Goal: Task Accomplishment & Management: Manage account settings

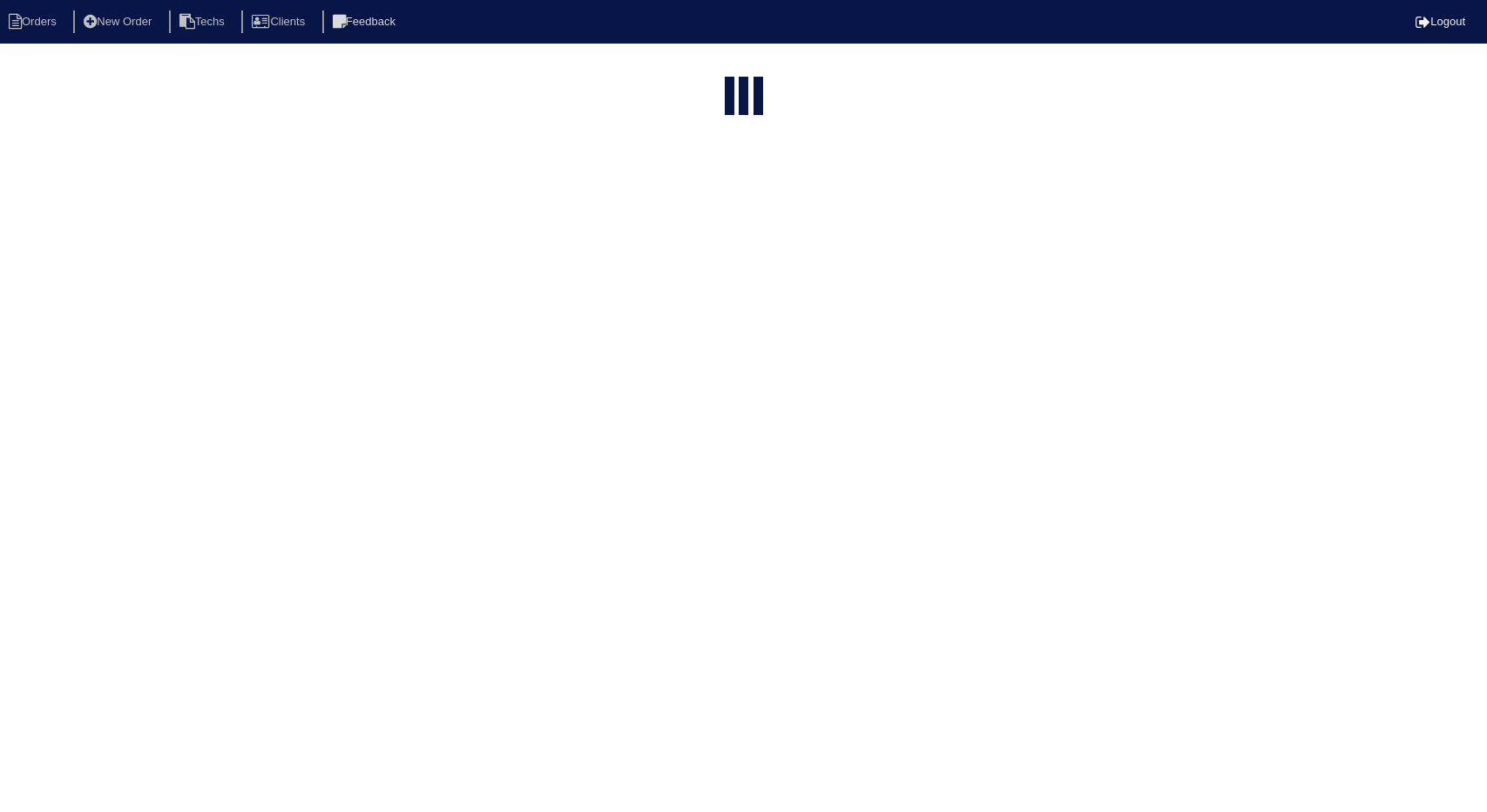
select select "15"
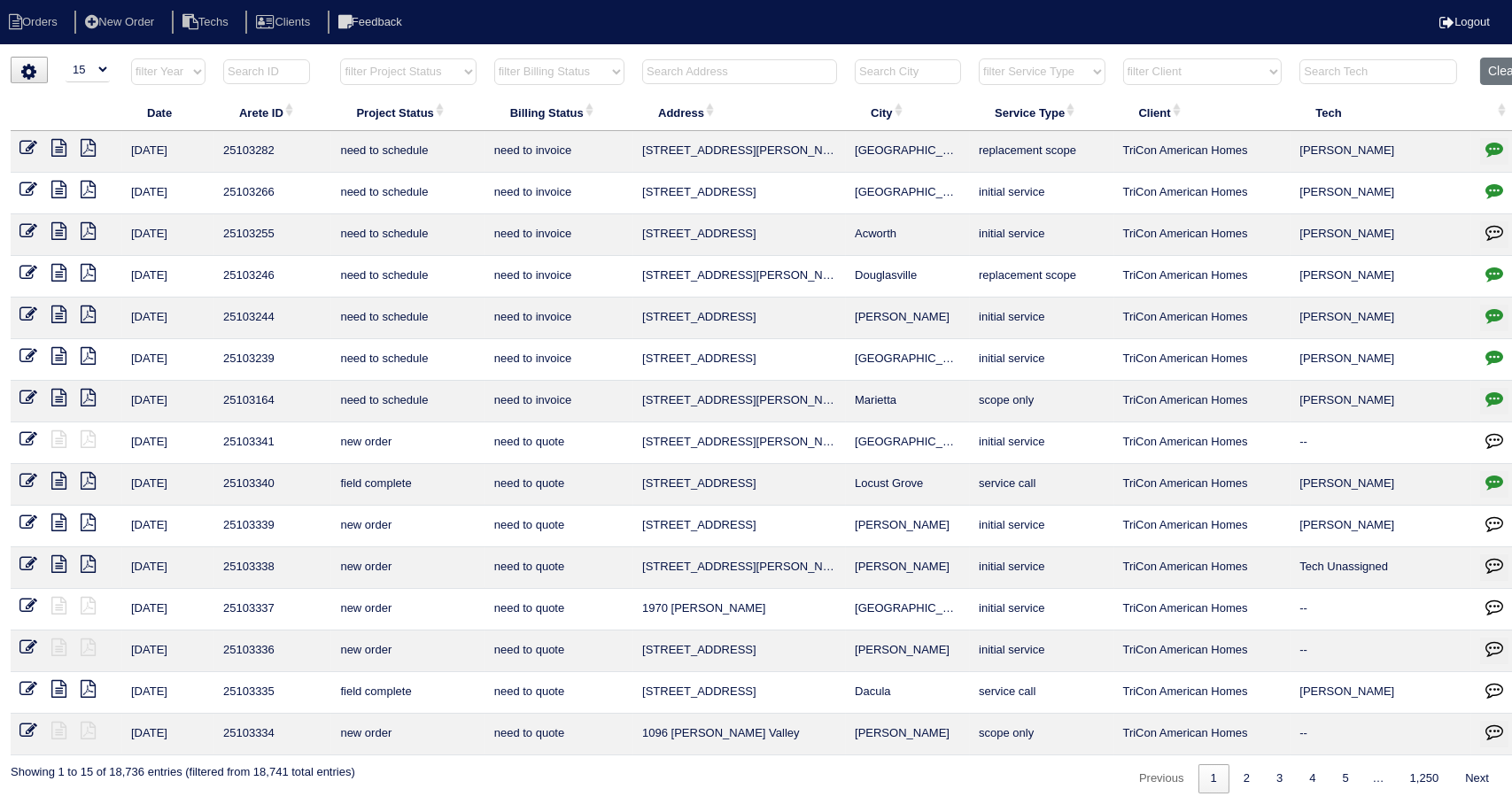
click at [468, 69] on select "filter Project Status -- Any Project Status -- new order assigned in progress f…" at bounding box center [408, 71] width 136 height 26
click at [340, 58] on select "filter Project Status -- Any Project Status -- new order assigned in progress f…" at bounding box center [408, 71] width 136 height 26
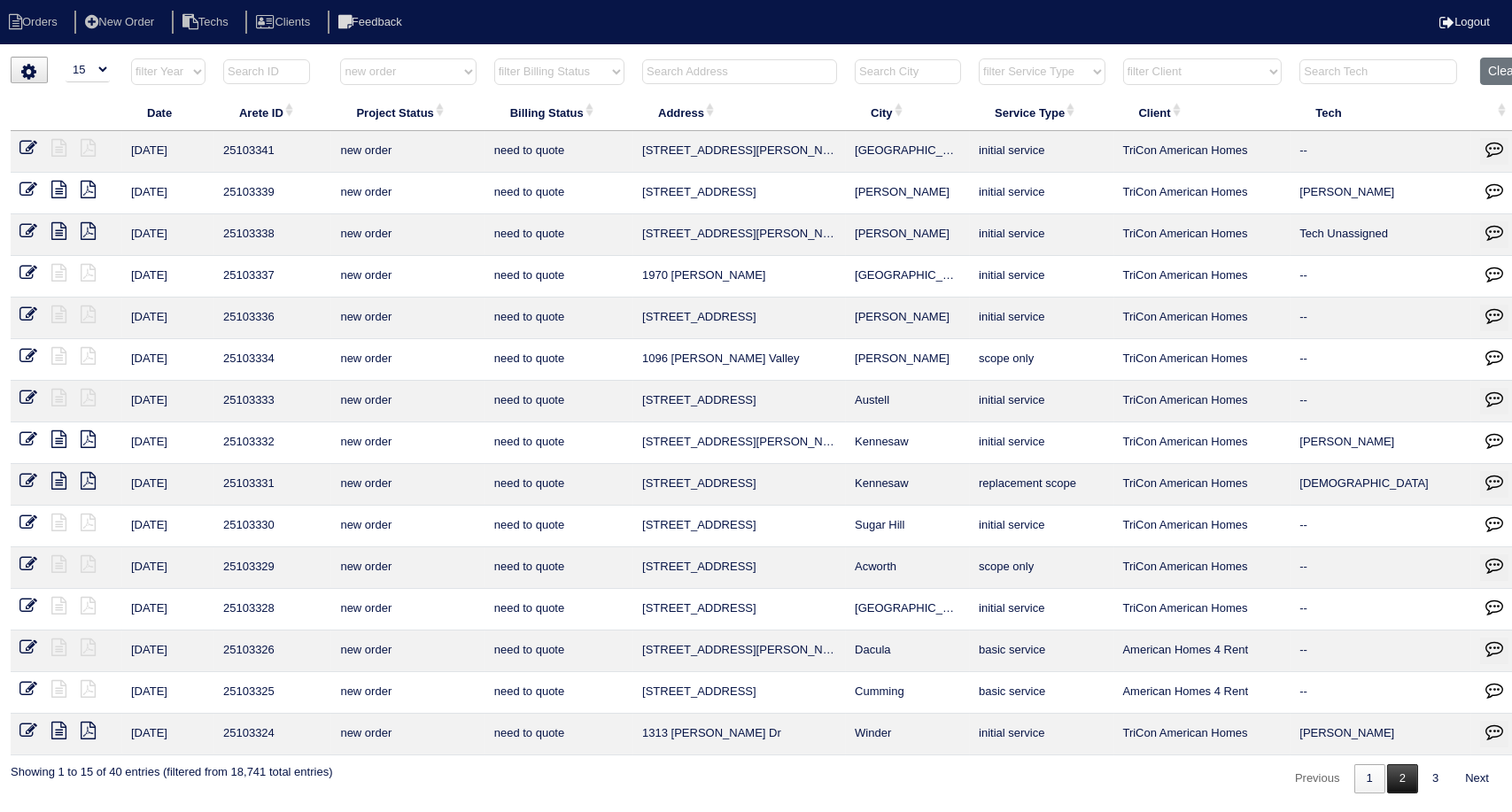
click at [1401, 776] on link "2" at bounding box center [1402, 779] width 31 height 29
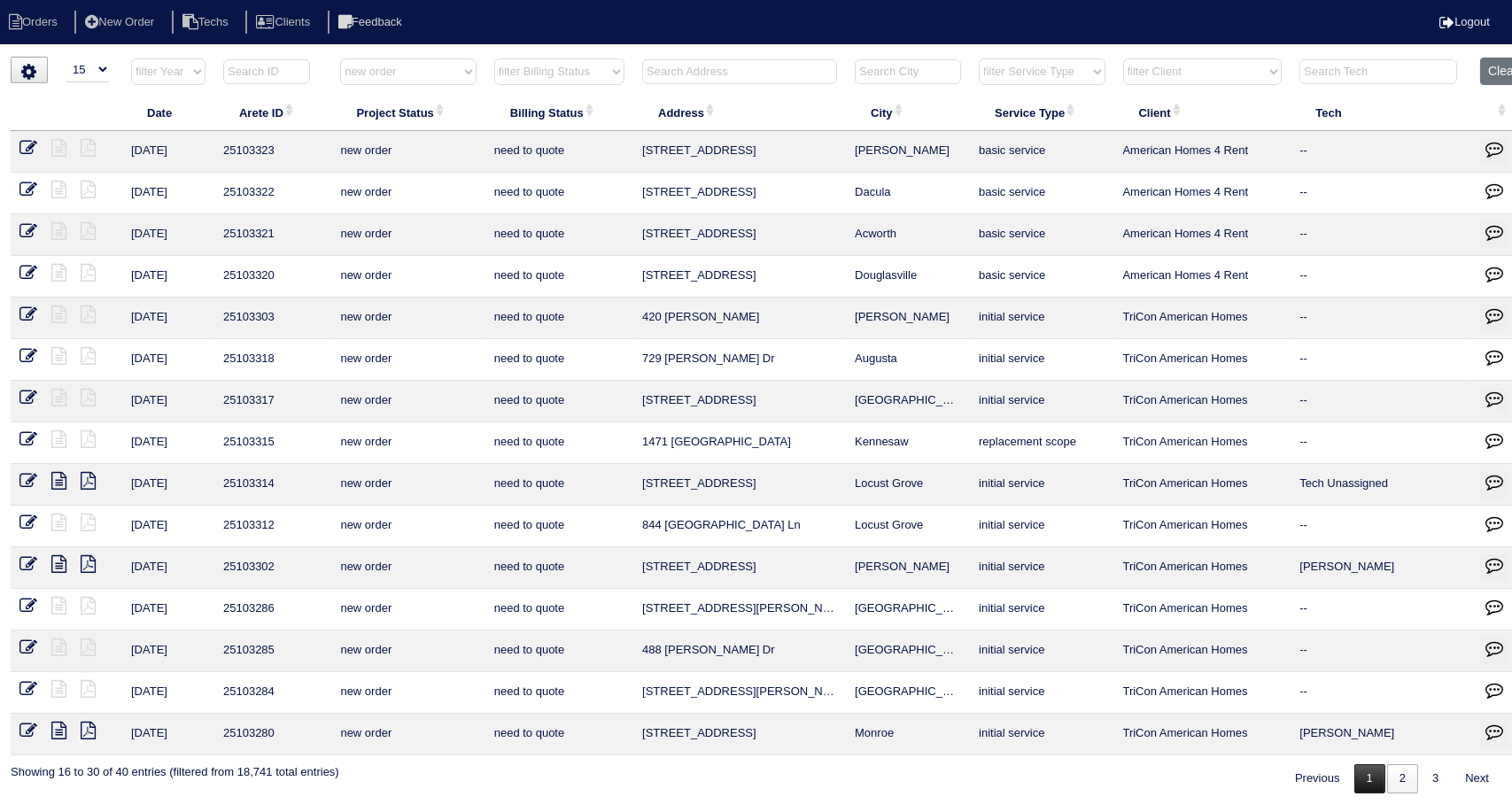
click at [1363, 765] on link "1" at bounding box center [1369, 779] width 31 height 29
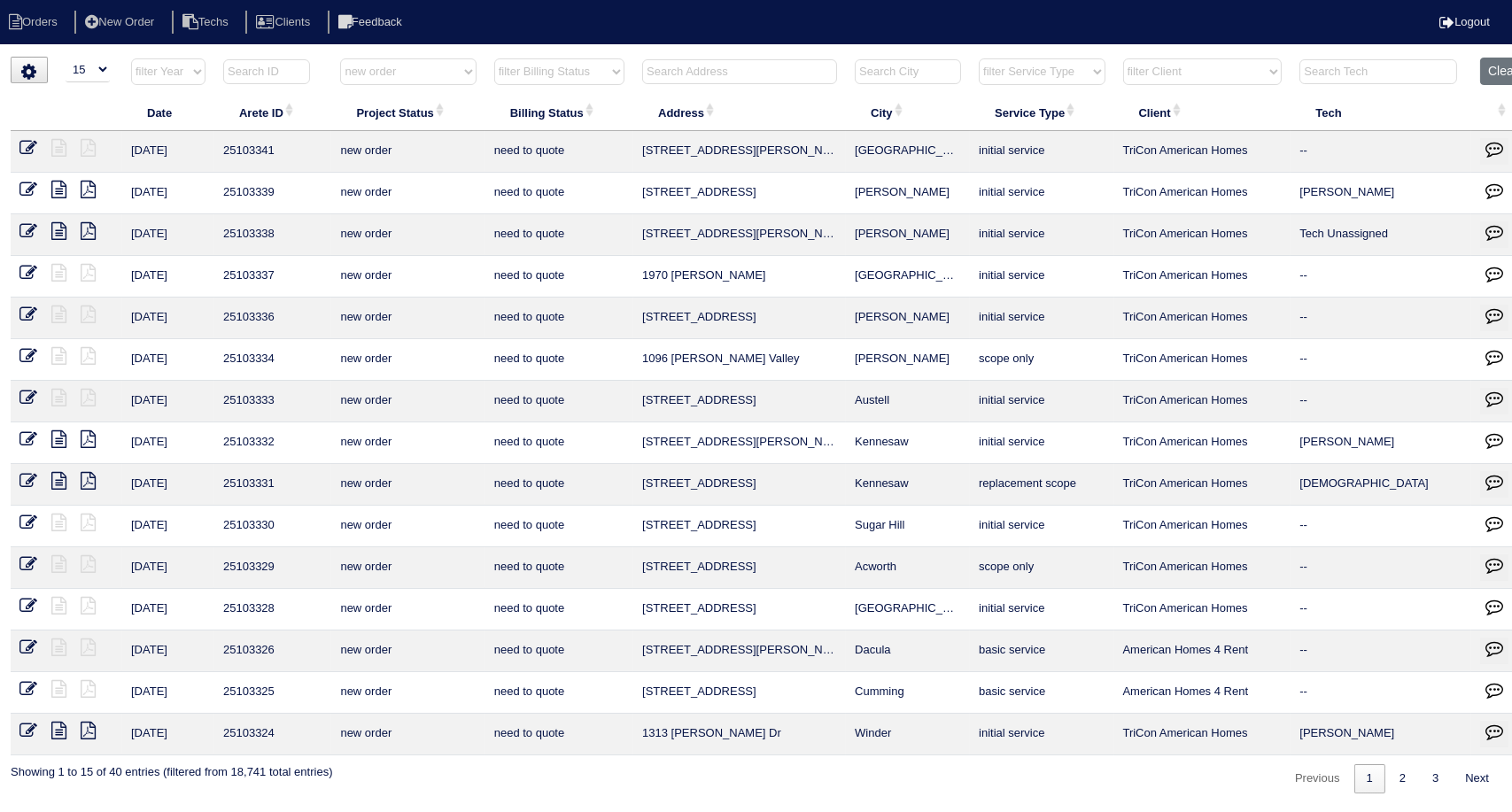
click at [451, 71] on select "filter Project Status -- Any Project Status -- new order assigned in progress f…" at bounding box center [408, 71] width 136 height 26
click at [340, 58] on select "filter Project Status -- Any Project Status -- new order assigned in progress f…" at bounding box center [408, 71] width 136 height 26
select select "field complete"
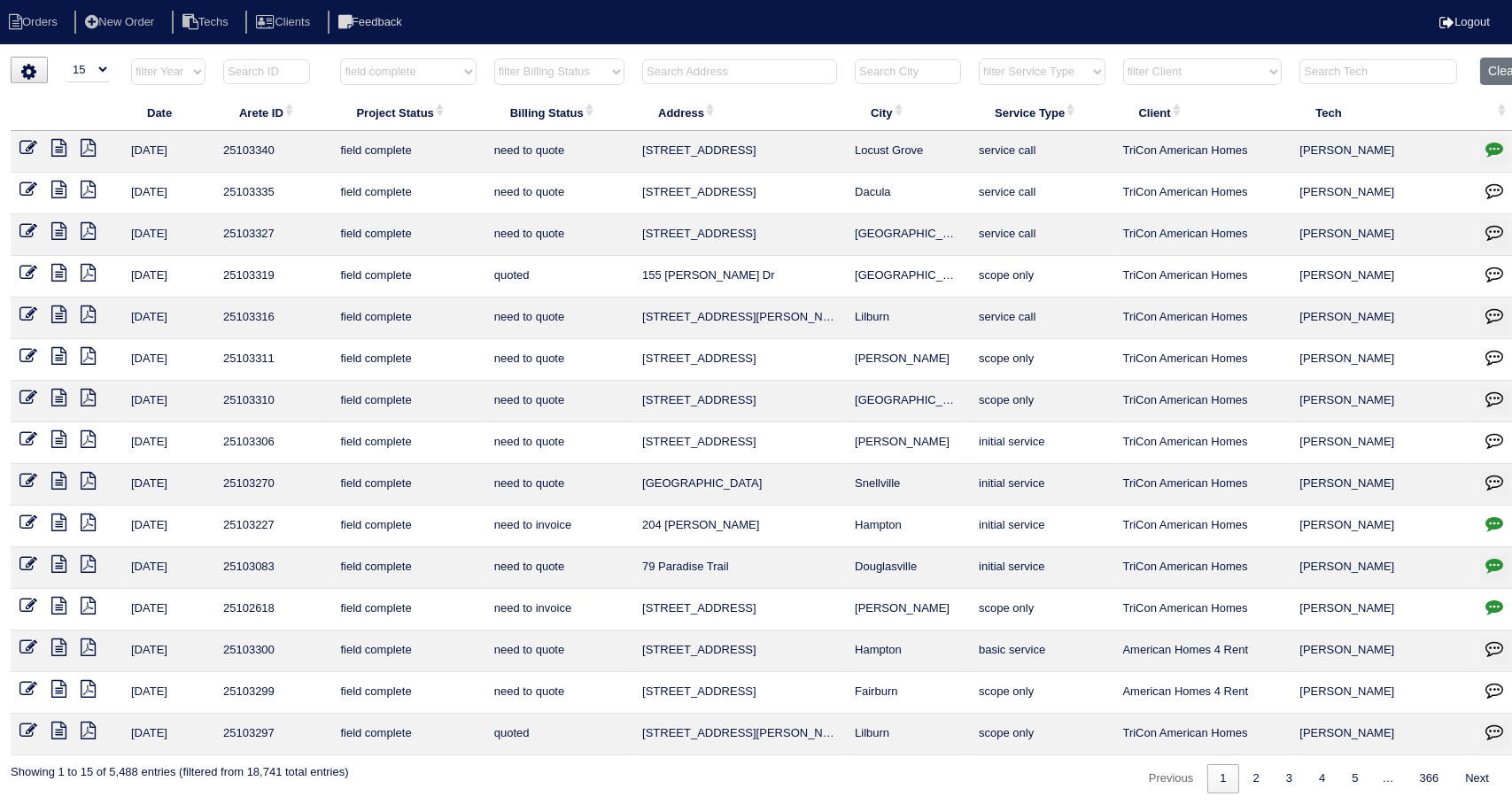
click at [612, 69] on select "filter Billing Status -- Any Billing Status -- need to quote quoted need to inv…" at bounding box center [559, 71] width 130 height 26
select select "need to quote"
click at [494, 58] on select "filter Billing Status -- Any Billing Status -- need to quote quoted need to inv…" at bounding box center [559, 71] width 130 height 26
select select "field complete"
select select "need to quote"
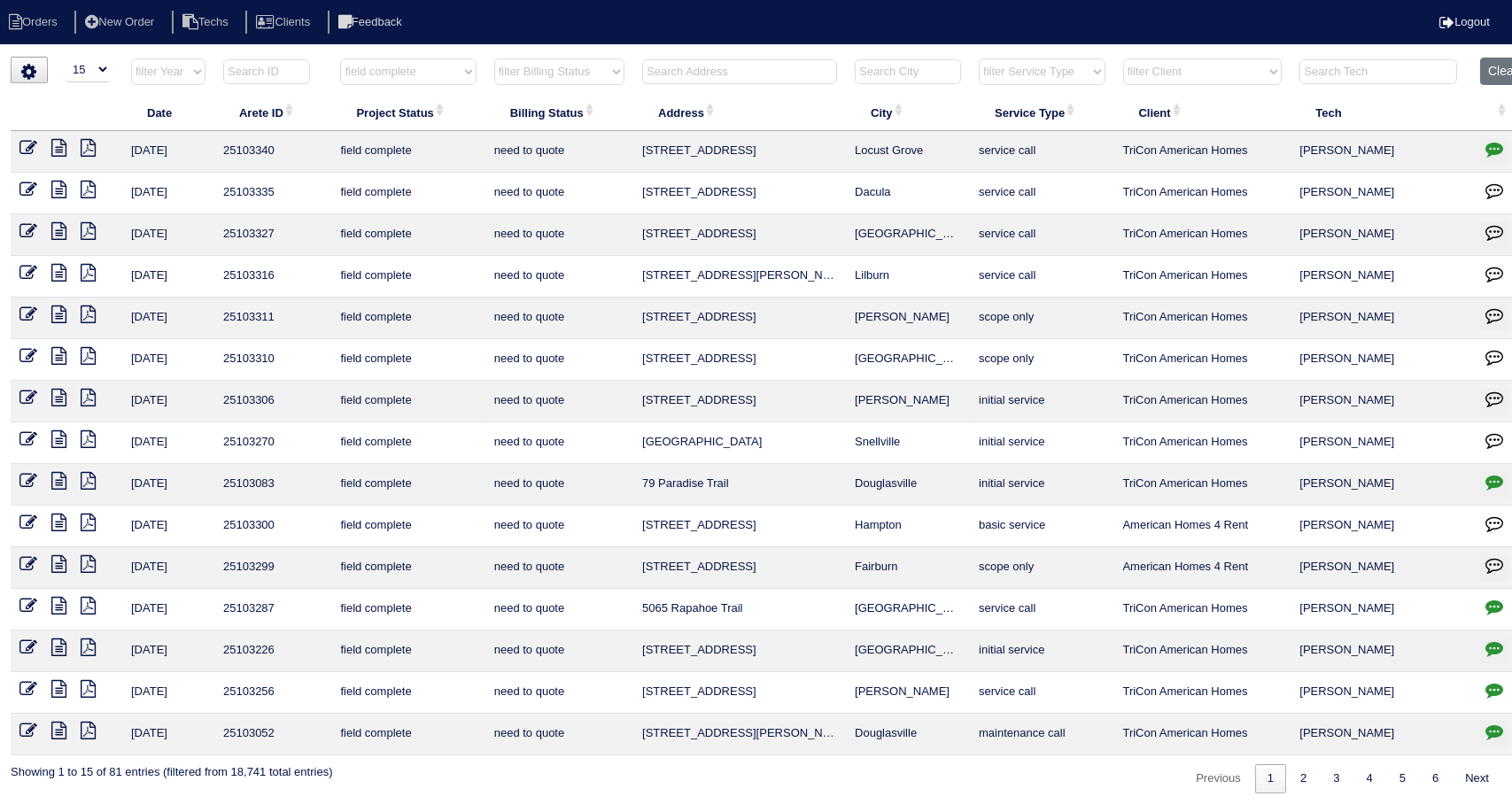
click at [1495, 648] on icon "button" at bounding box center [1493, 647] width 17 height 17
type textarea "[DATE] - no electricity - emailed site super - rk"
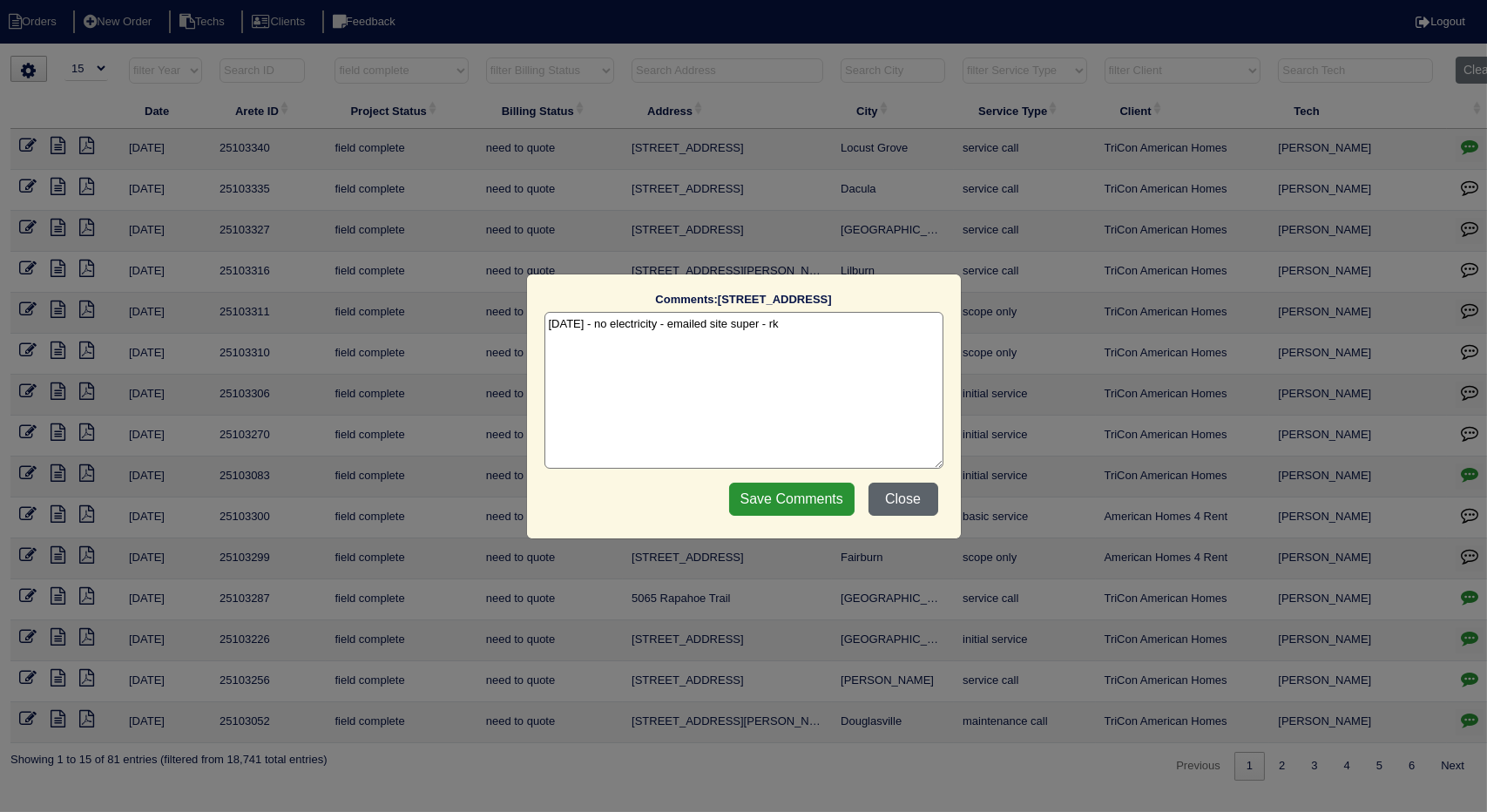
click at [892, 500] on button "Close" at bounding box center [903, 499] width 70 height 33
